Goal: Check status: Check status

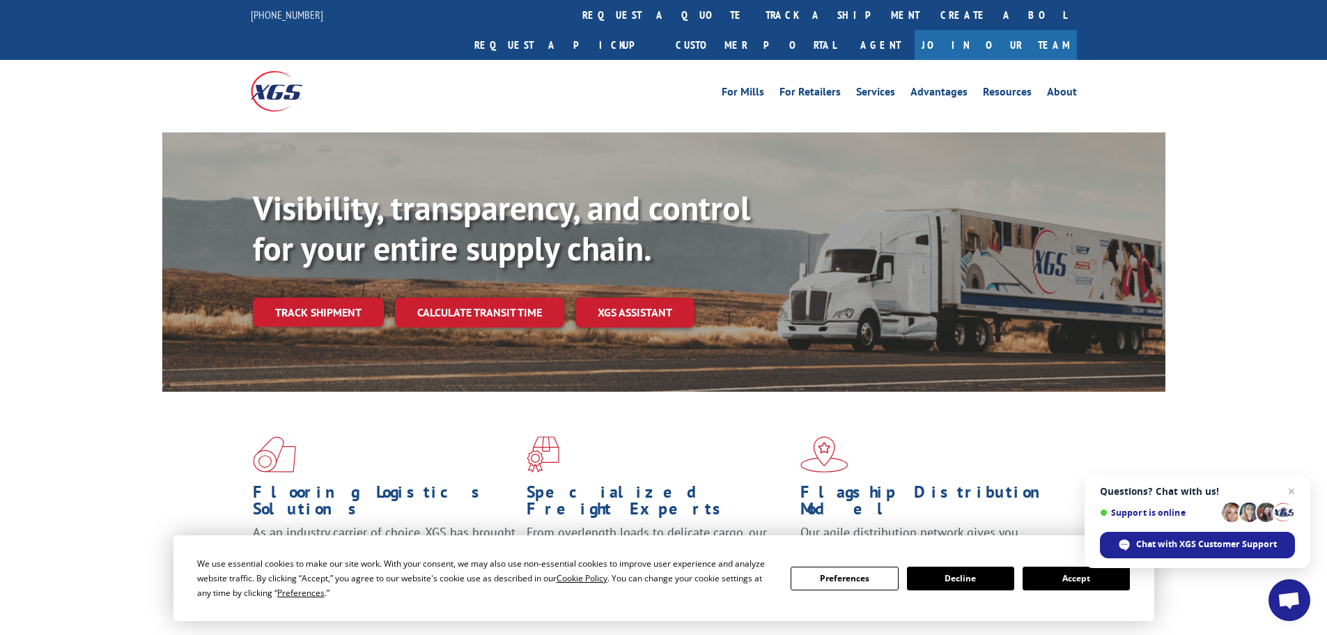
click at [1082, 575] on button "Accept" at bounding box center [1076, 579] width 107 height 24
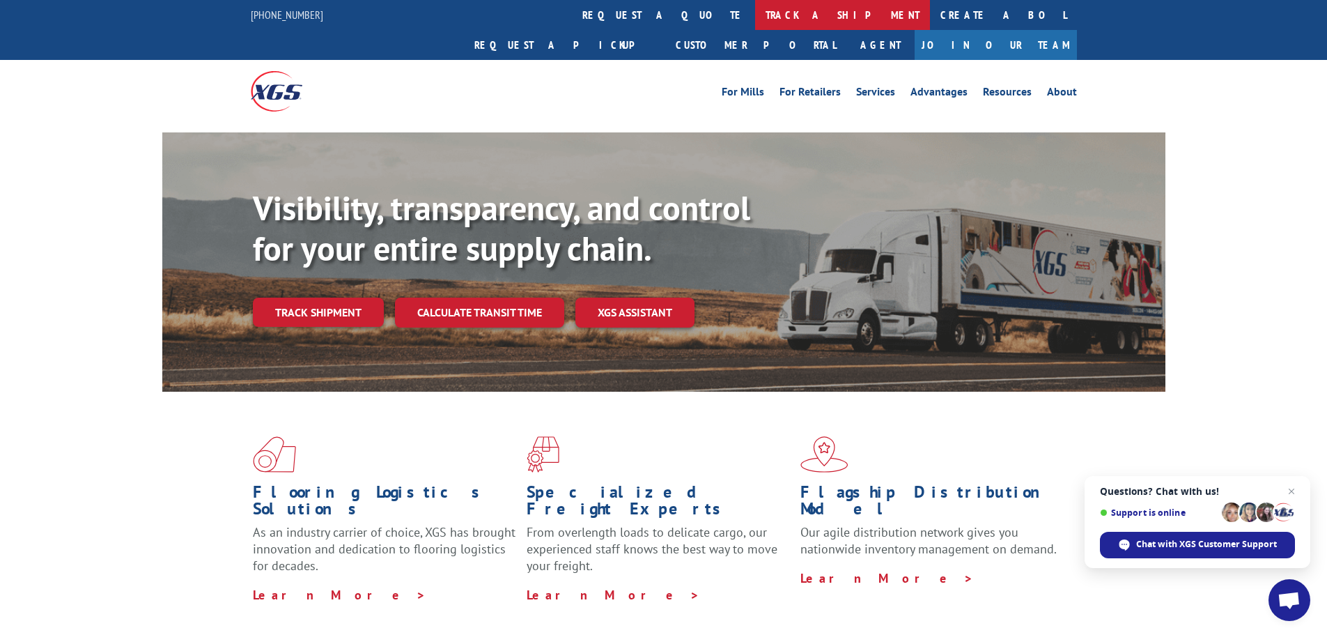
click at [755, 11] on link "track a shipment" at bounding box center [842, 15] width 175 height 30
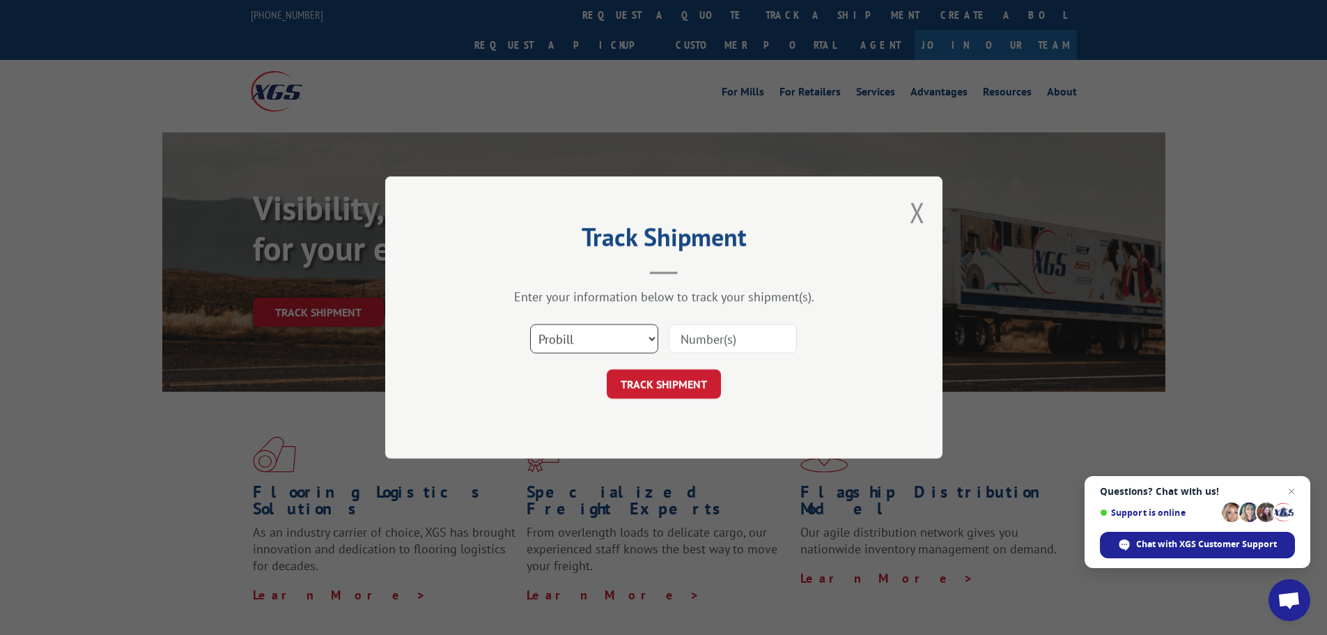
click at [617, 348] on select "Select category... Probill BOL PO" at bounding box center [594, 338] width 128 height 29
select select "bol"
click at [530, 324] on select "Select category... Probill BOL PO" at bounding box center [594, 338] width 128 height 29
click at [695, 343] on input at bounding box center [733, 338] width 128 height 29
paste input "7063237"
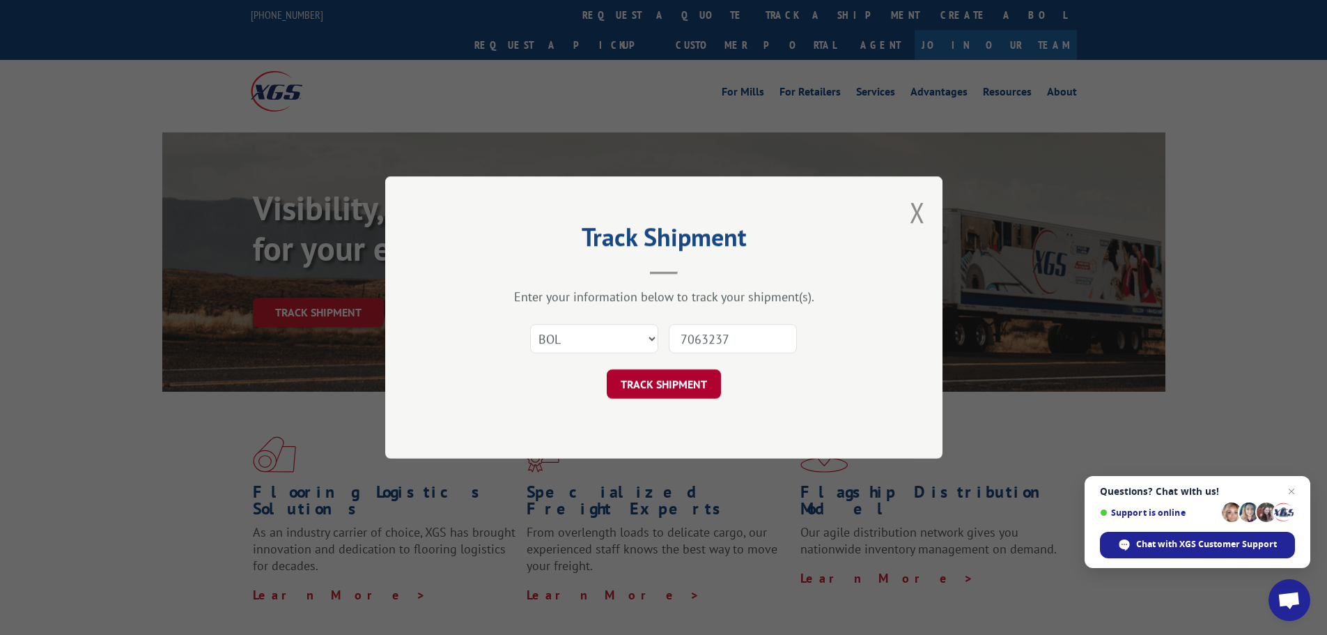
type input "7063237"
click at [692, 382] on button "TRACK SHIPMENT" at bounding box center [664, 383] width 114 height 29
